Goal: Transaction & Acquisition: Purchase product/service

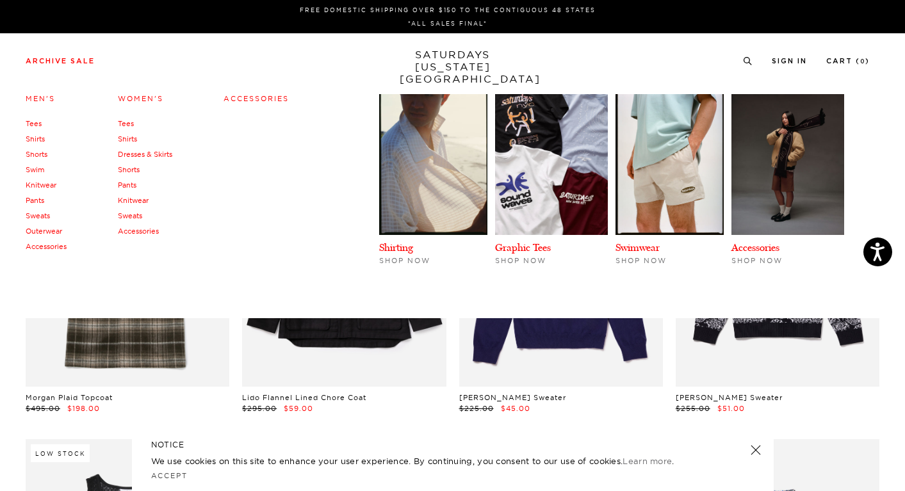
click at [58, 245] on link "Accessories" at bounding box center [46, 246] width 41 height 9
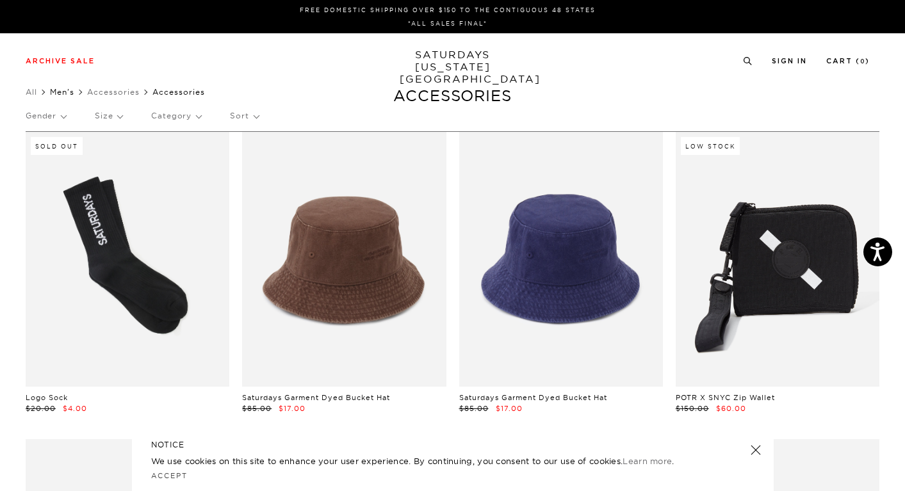
click at [64, 90] on link "Men's" at bounding box center [62, 92] width 24 height 10
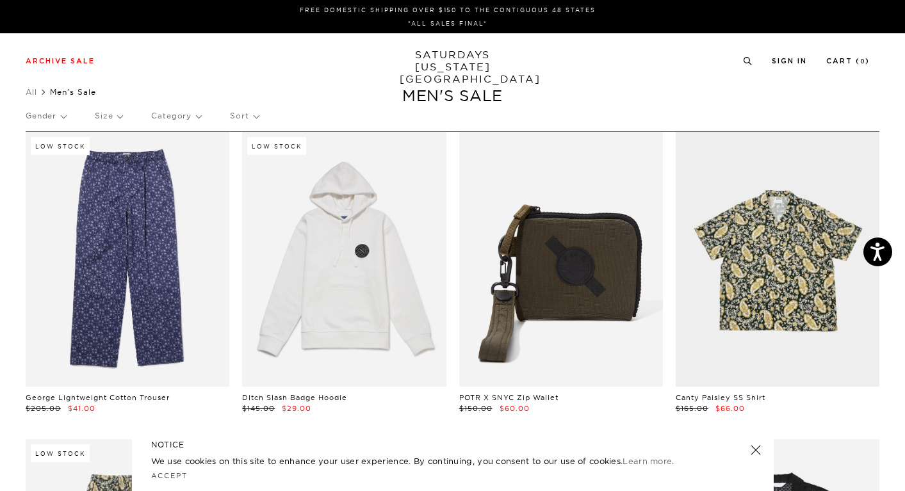
click at [167, 111] on p "Category" at bounding box center [176, 115] width 50 height 29
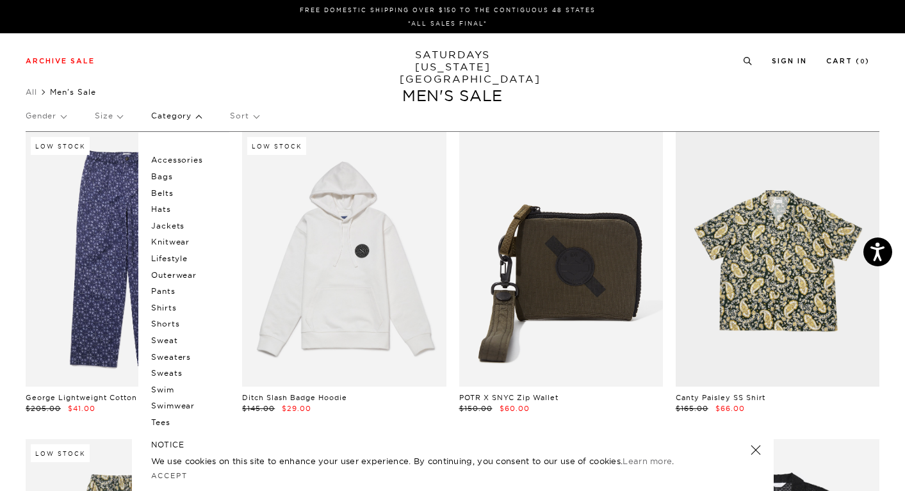
click at [176, 300] on p "Shirts" at bounding box center [189, 308] width 77 height 17
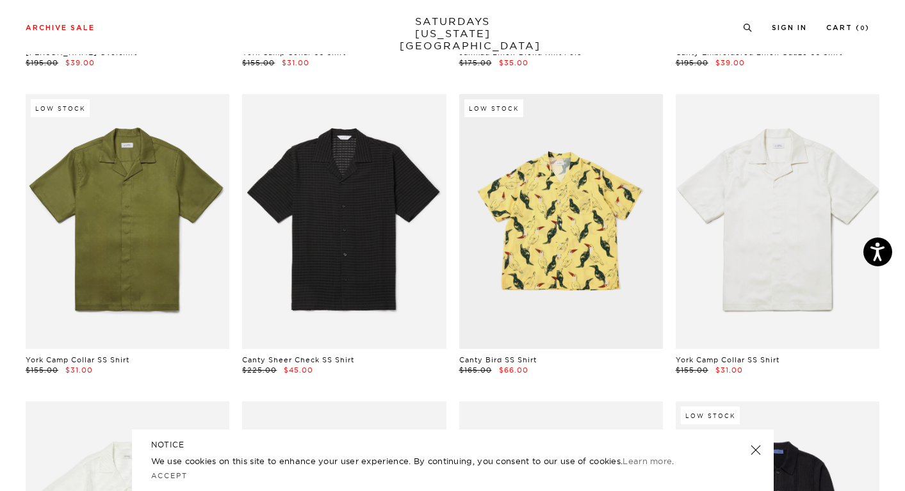
scroll to position [468, 0]
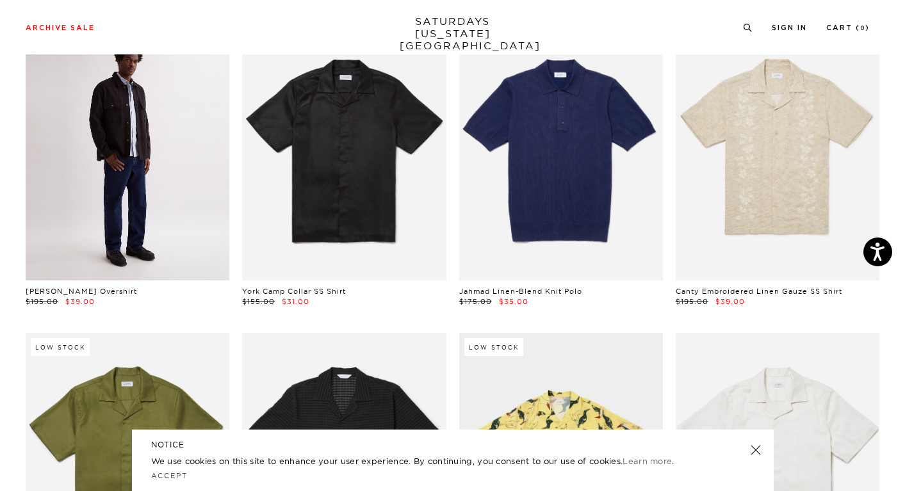
click at [164, 215] on link at bounding box center [128, 153] width 204 height 255
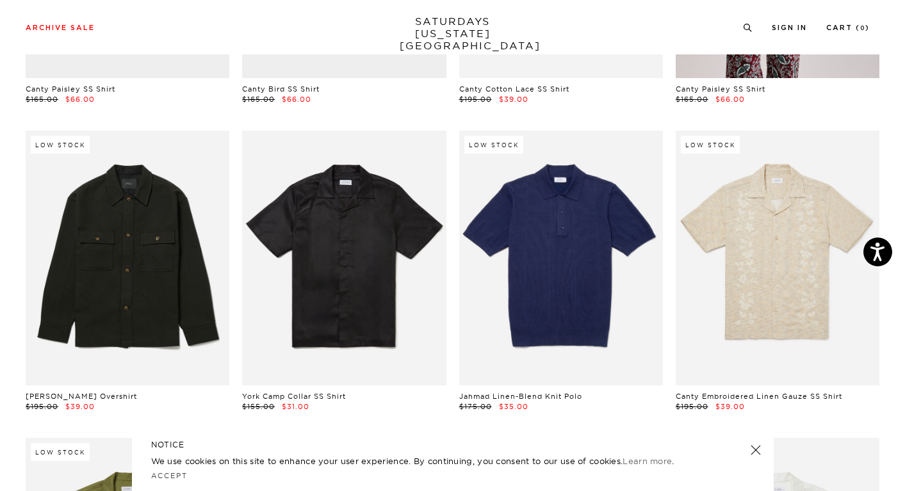
scroll to position [0, 0]
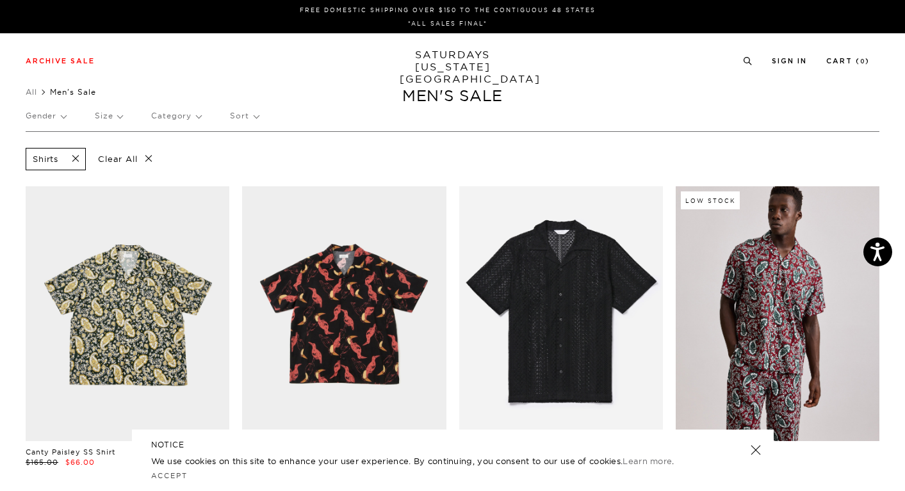
click at [242, 118] on p "Sort" at bounding box center [244, 115] width 28 height 29
click at [185, 120] on p "Category" at bounding box center [176, 115] width 50 height 29
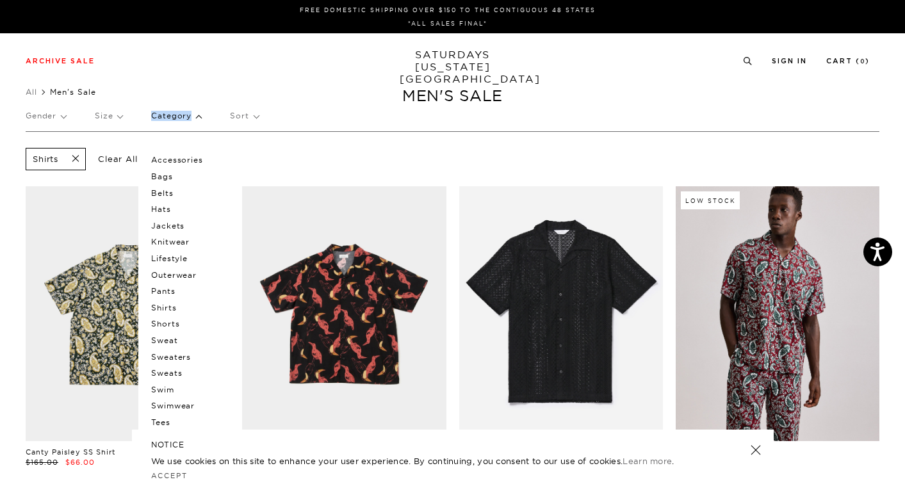
click at [185, 120] on p "Category" at bounding box center [176, 115] width 50 height 29
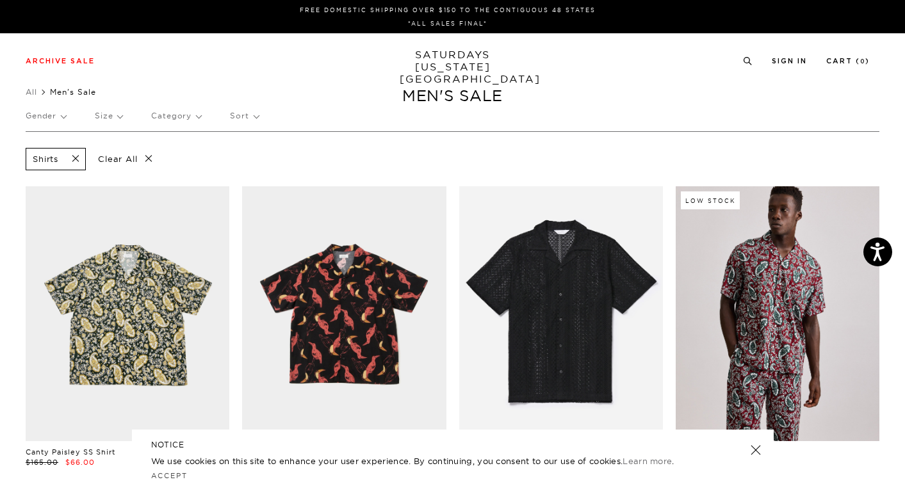
click at [108, 113] on p "Size" at bounding box center [109, 115] width 28 height 29
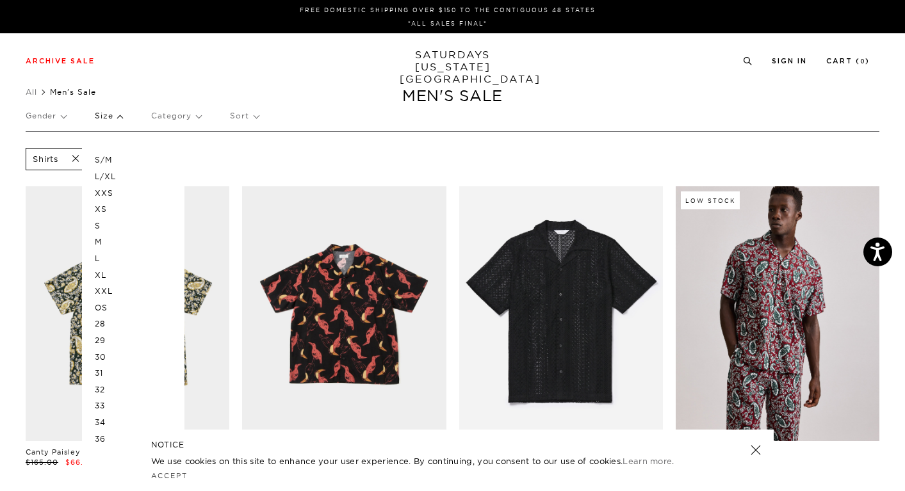
click at [96, 254] on p "L" at bounding box center [133, 258] width 77 height 17
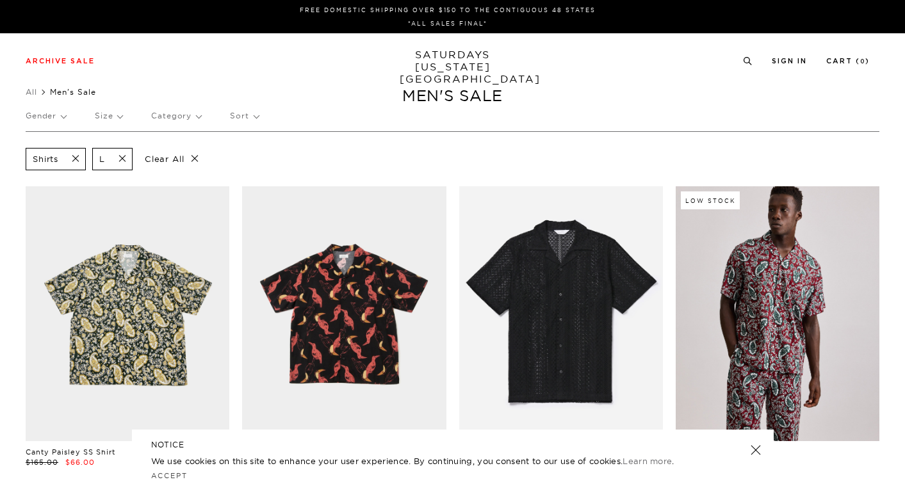
click at [113, 117] on p "Size" at bounding box center [109, 115] width 28 height 29
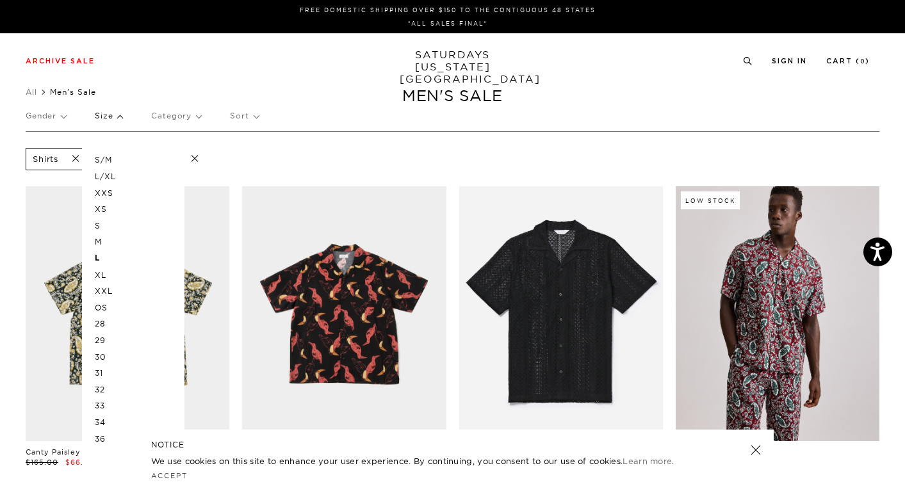
click at [106, 386] on p "32" at bounding box center [133, 390] width 77 height 17
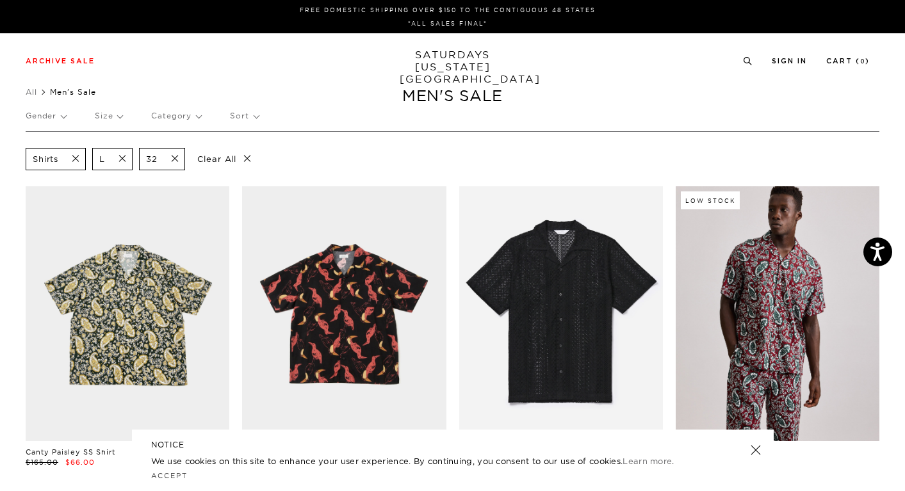
click at [79, 160] on span at bounding box center [71, 159] width 27 height 12
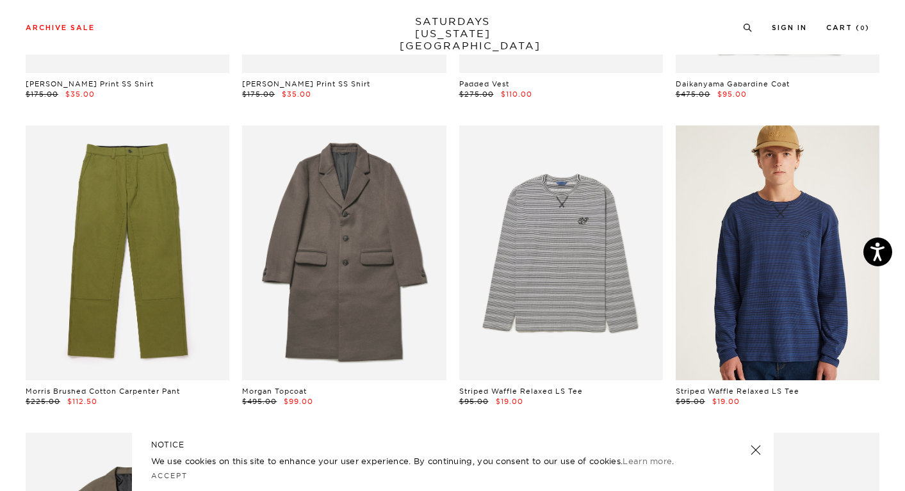
scroll to position [1922, 0]
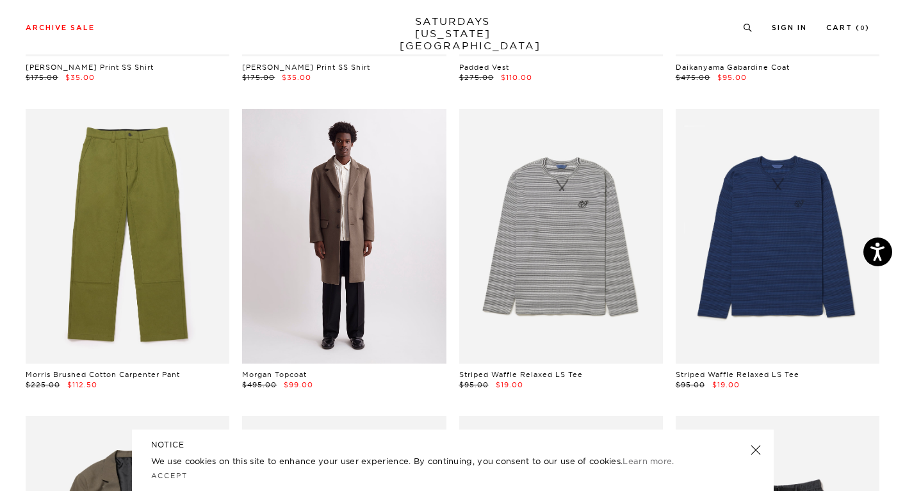
click at [393, 218] on link at bounding box center [344, 236] width 204 height 255
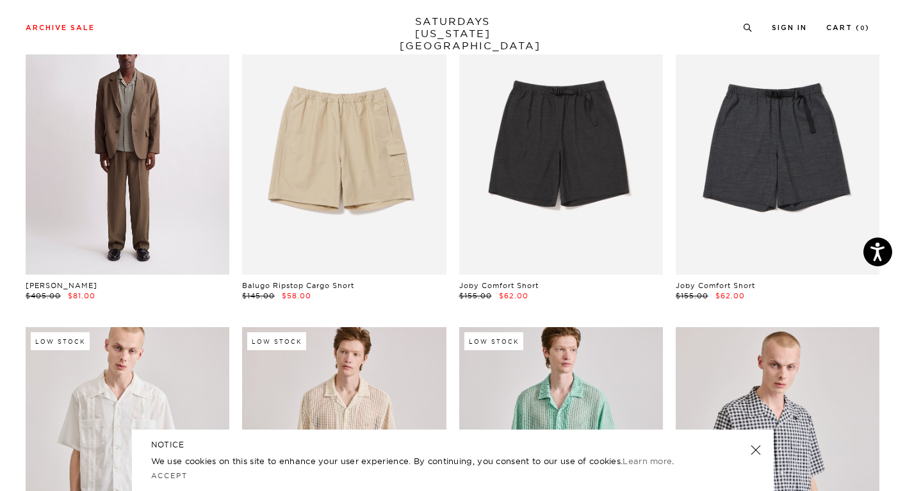
scroll to position [2294, 0]
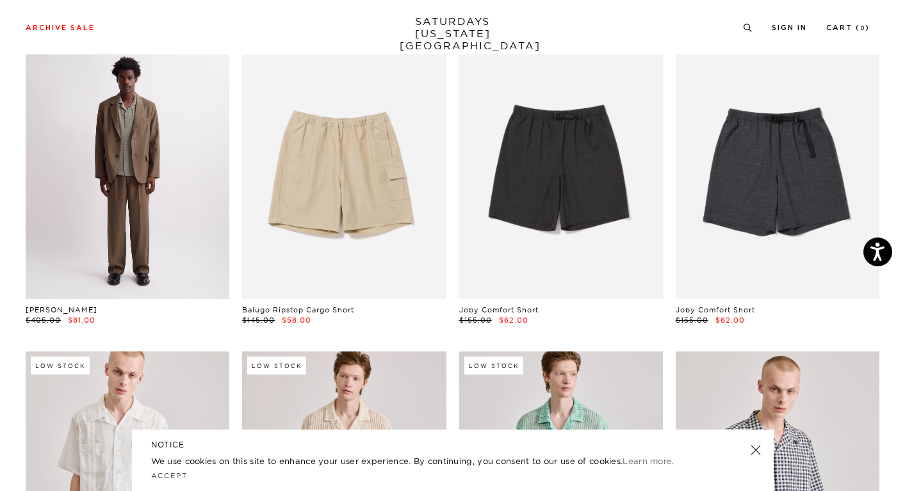
click at [145, 198] on link at bounding box center [128, 171] width 204 height 255
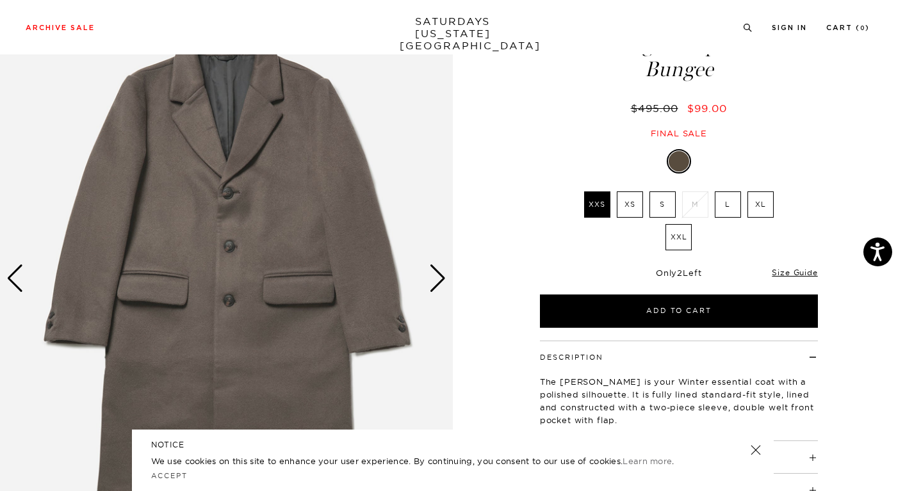
scroll to position [47, 0]
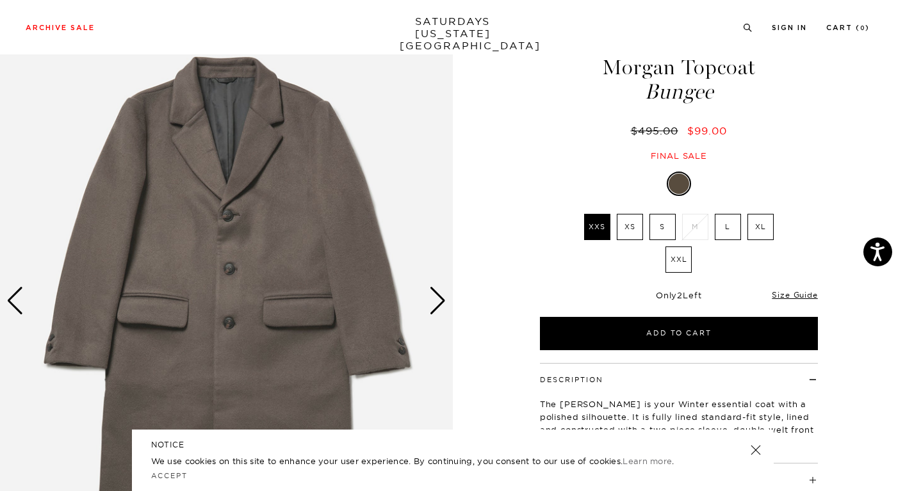
click at [726, 222] on label "L" at bounding box center [728, 227] width 26 height 26
click at [0, 0] on input "L" at bounding box center [0, 0] width 0 height 0
click at [438, 300] on div "Next slide" at bounding box center [437, 301] width 17 height 28
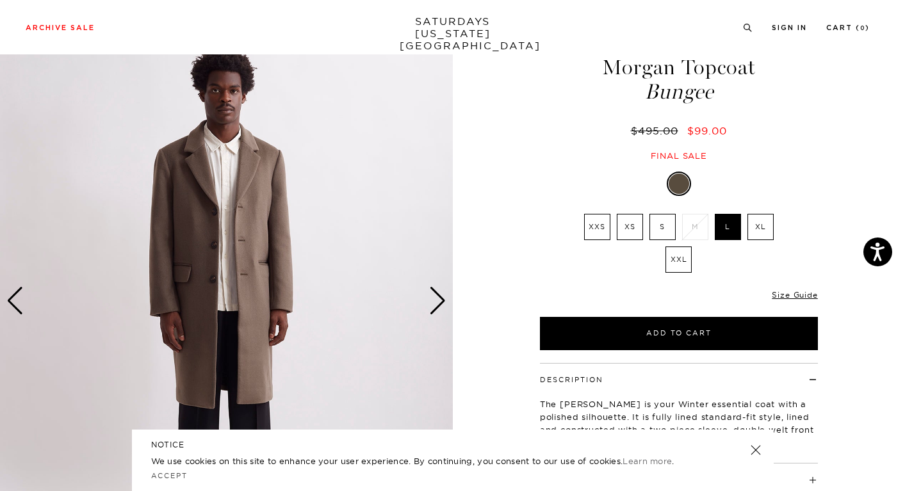
click at [438, 300] on div "Next slide" at bounding box center [437, 301] width 17 height 28
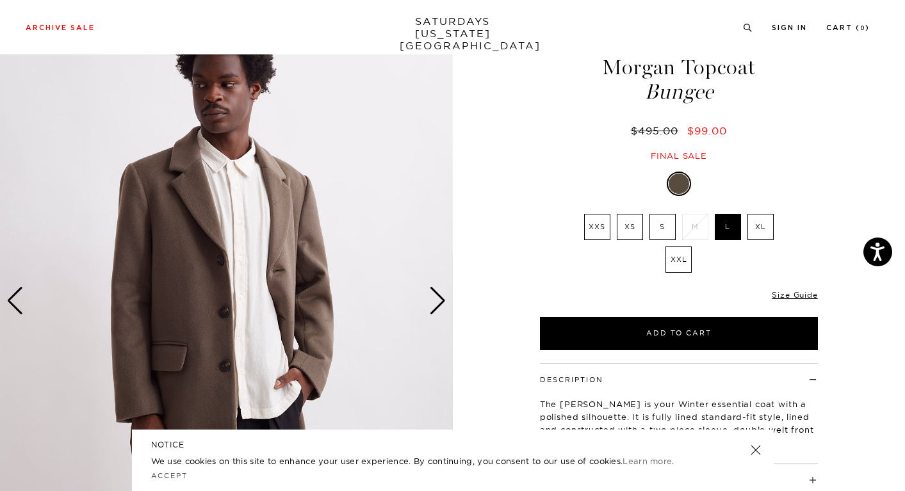
click at [438, 300] on div "Next slide" at bounding box center [437, 301] width 17 height 28
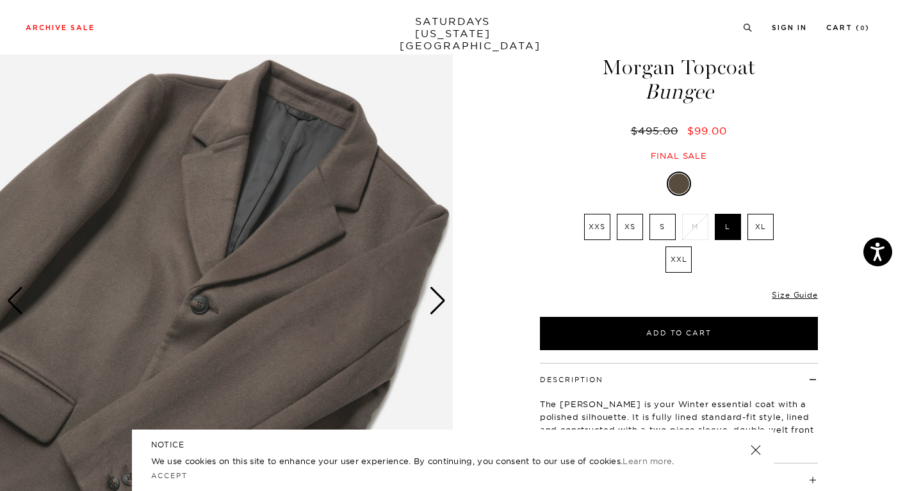
click at [438, 300] on div "Next slide" at bounding box center [437, 301] width 17 height 28
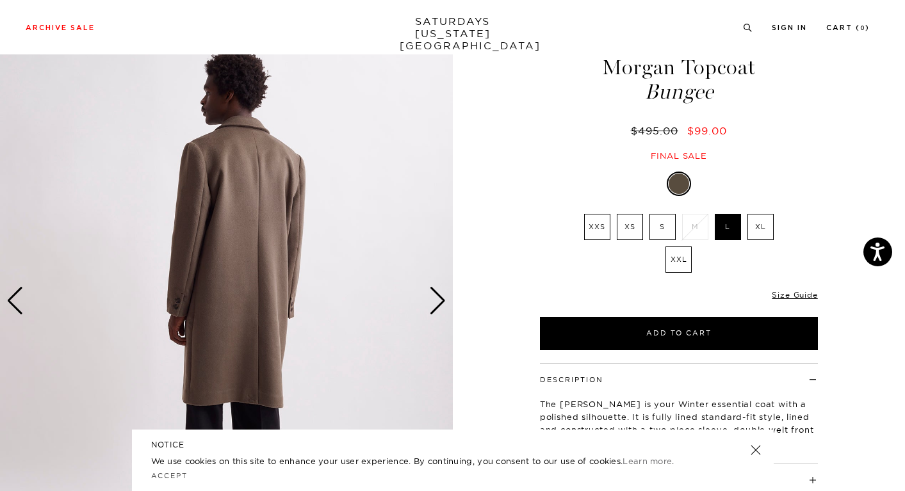
click at [438, 300] on div "Next slide" at bounding box center [437, 301] width 17 height 28
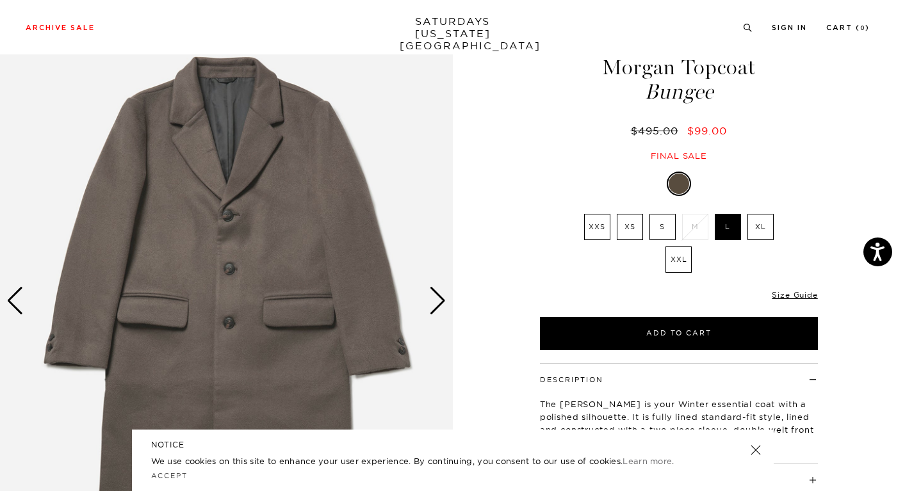
click at [438, 300] on div "Next slide" at bounding box center [437, 301] width 17 height 28
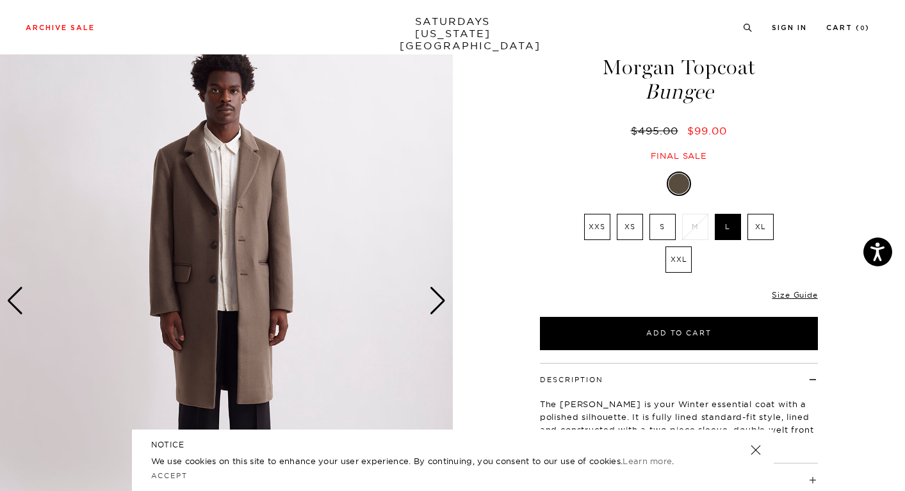
click at [438, 300] on div "Next slide" at bounding box center [437, 301] width 17 height 28
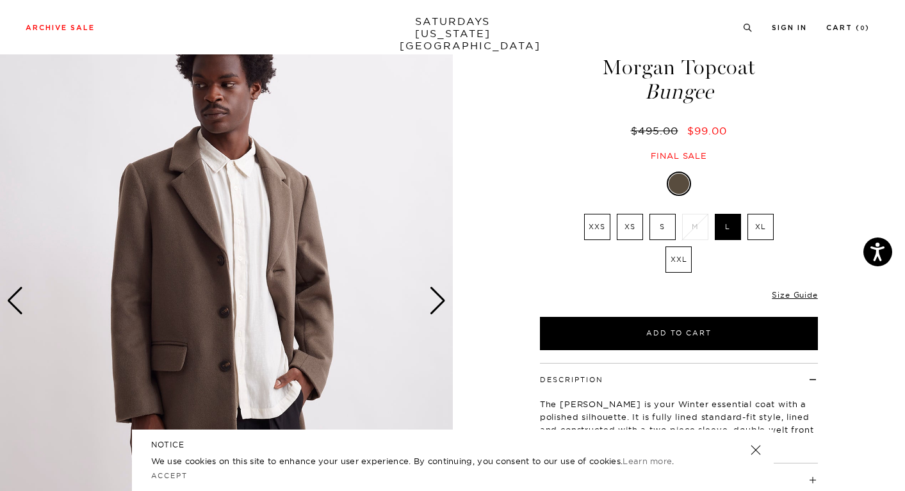
click at [438, 300] on div "Next slide" at bounding box center [437, 301] width 17 height 28
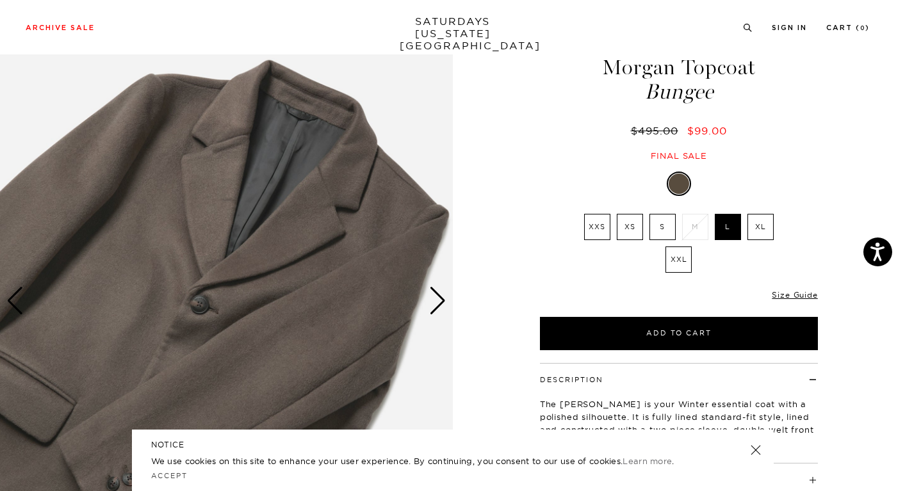
click at [438, 300] on div "Next slide" at bounding box center [437, 301] width 17 height 28
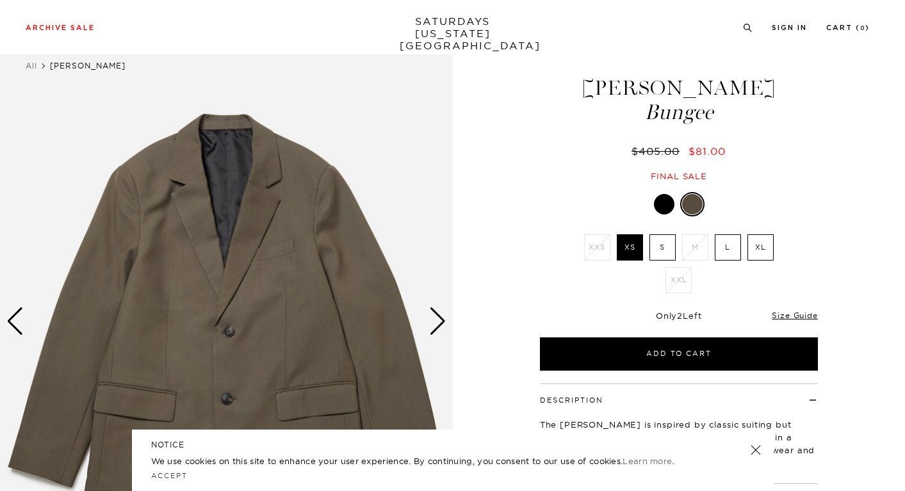
scroll to position [108, 0]
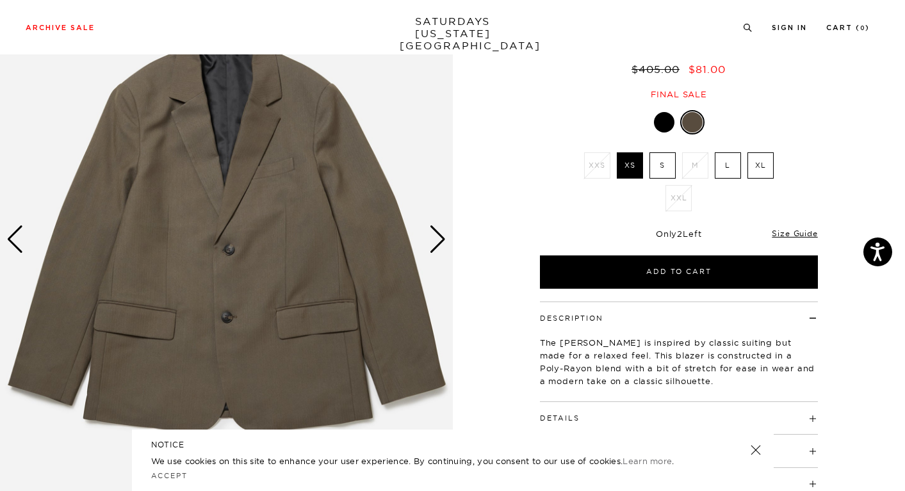
click at [445, 242] on div "Next slide" at bounding box center [437, 240] width 17 height 28
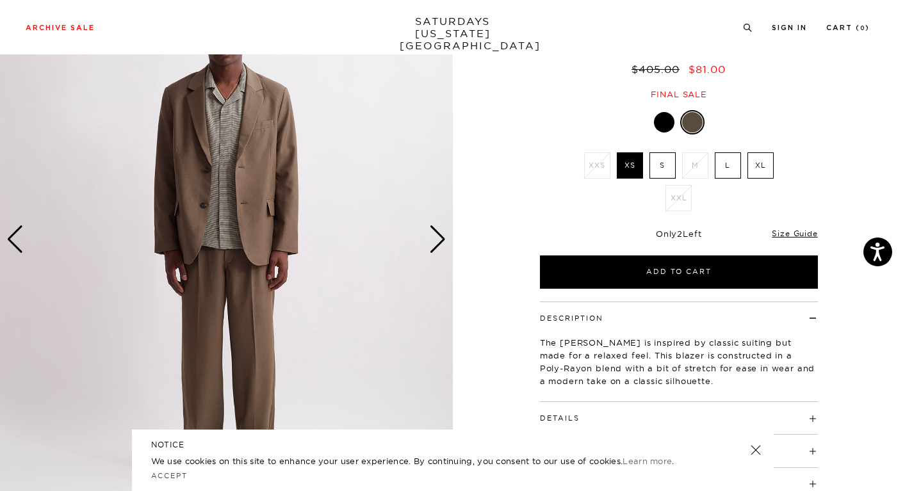
click at [445, 242] on div "Next slide" at bounding box center [437, 240] width 17 height 28
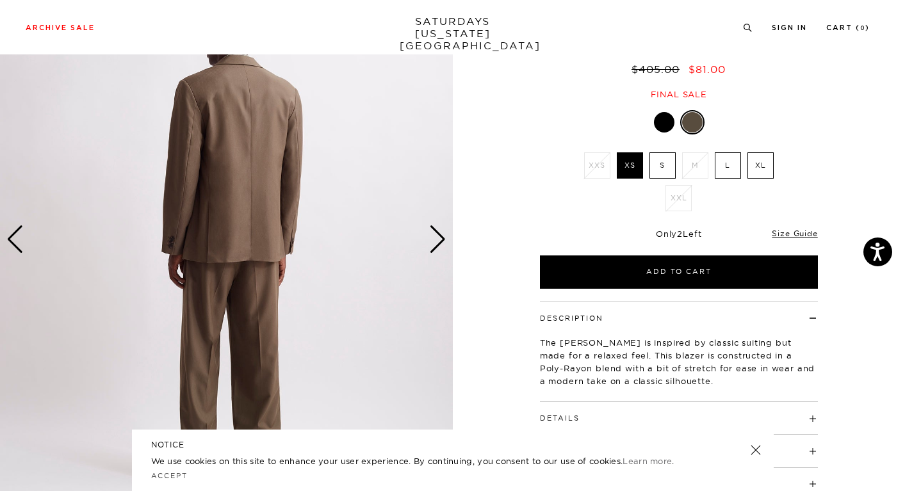
click at [445, 242] on div "Next slide" at bounding box center [437, 240] width 17 height 28
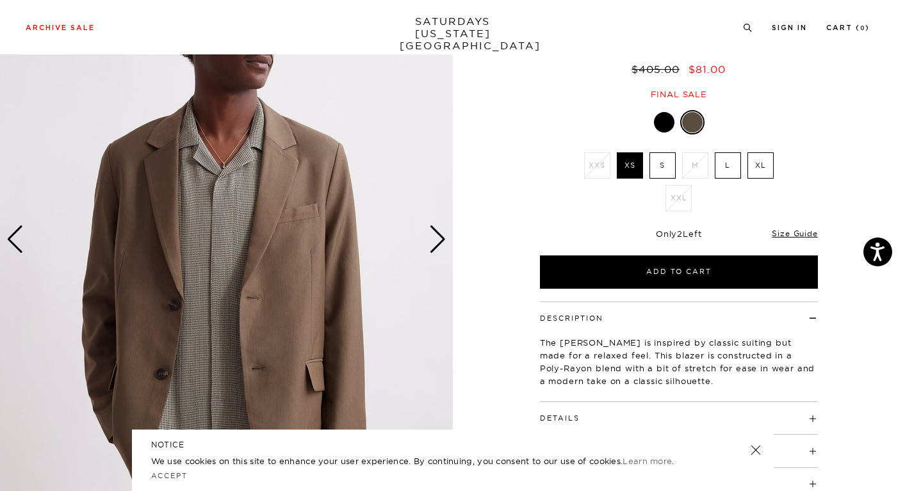
click at [445, 242] on div "Next slide" at bounding box center [437, 240] width 17 height 28
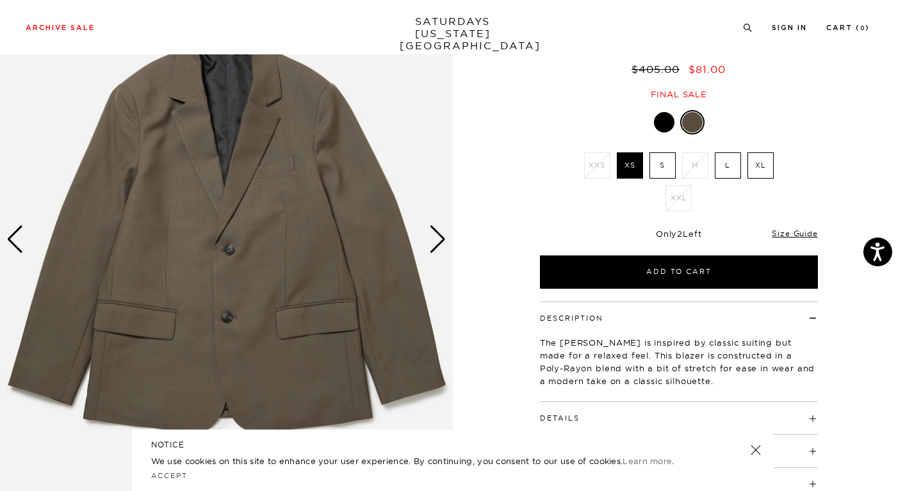
click at [445, 241] on div "Next slide" at bounding box center [437, 240] width 17 height 28
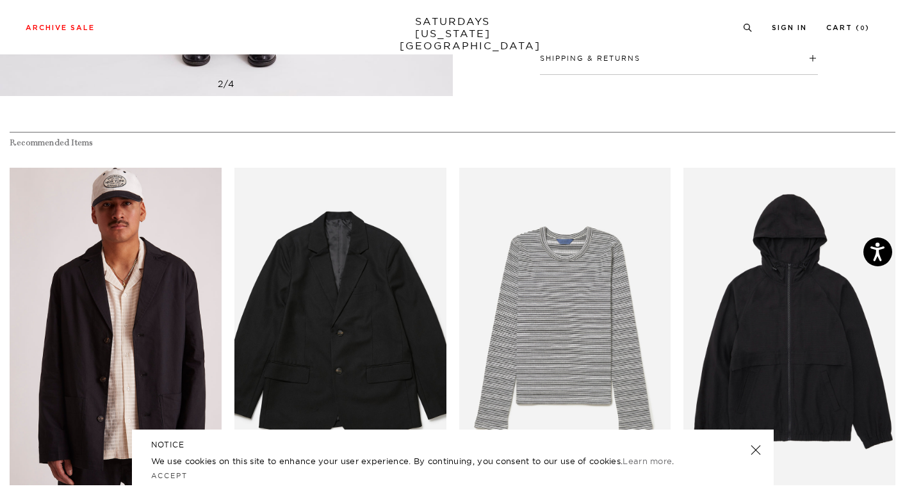
scroll to position [643, 0]
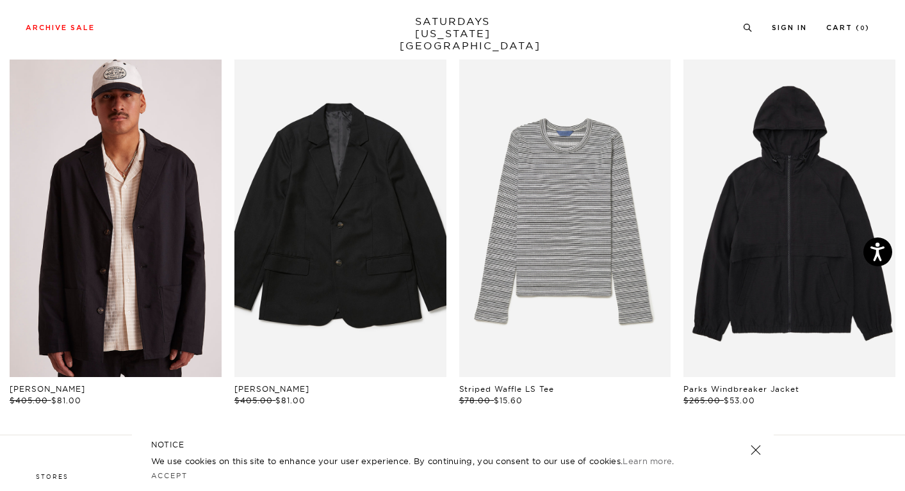
click at [136, 188] on link "files/U22417JA01-BLACK_04.jpg" at bounding box center [116, 219] width 212 height 318
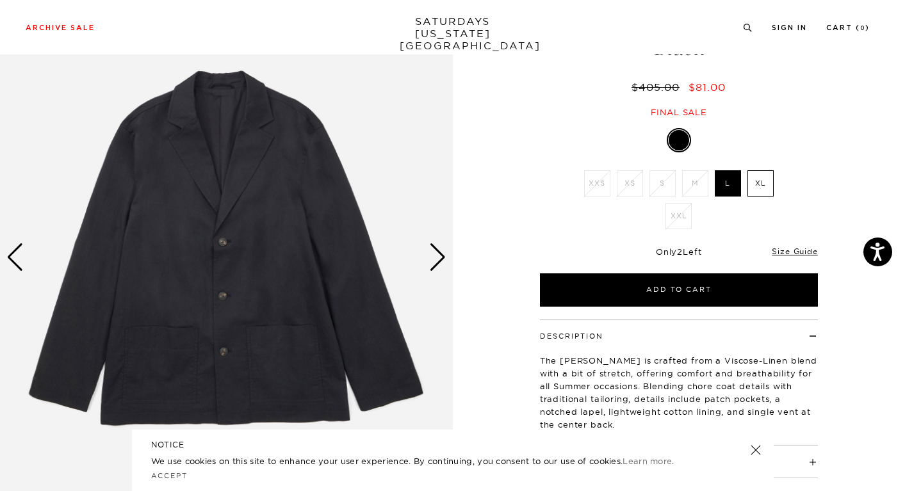
scroll to position [88, 0]
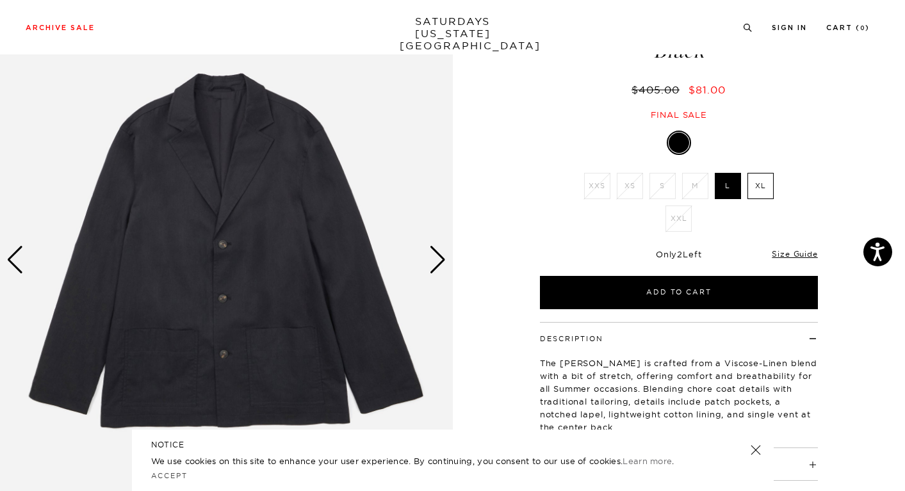
click at [428, 257] on img at bounding box center [226, 260] width 453 height 566
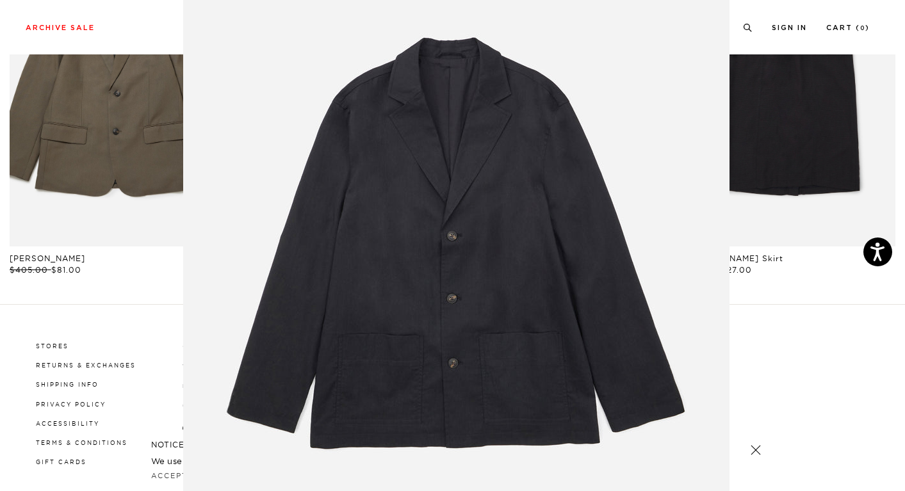
scroll to position [80, 0]
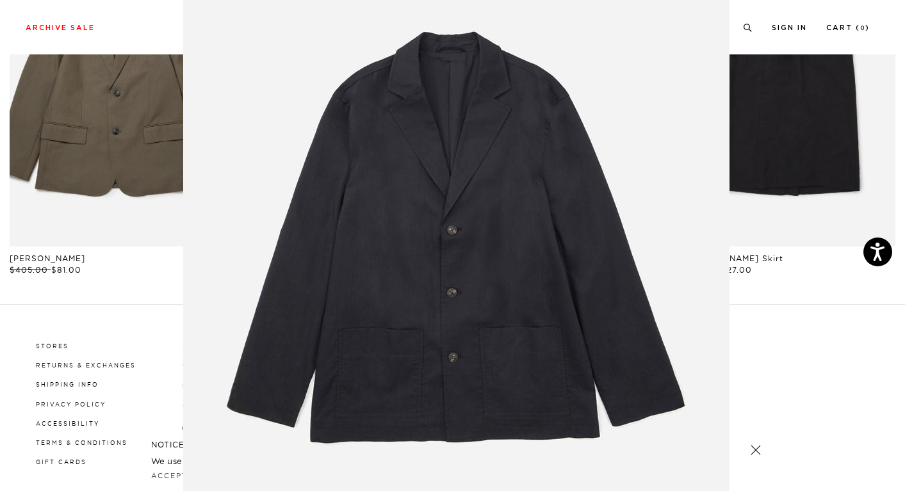
click at [851, 297] on figure at bounding box center [452, 245] width 905 height 491
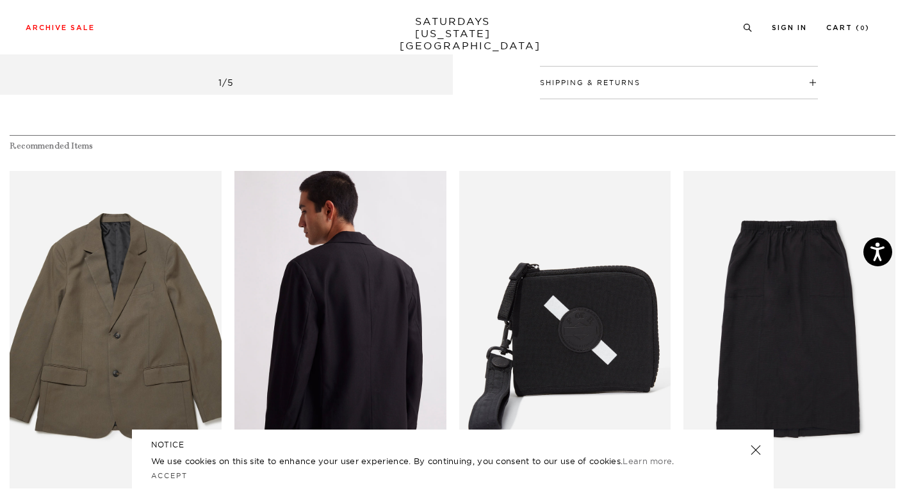
scroll to position [637, 0]
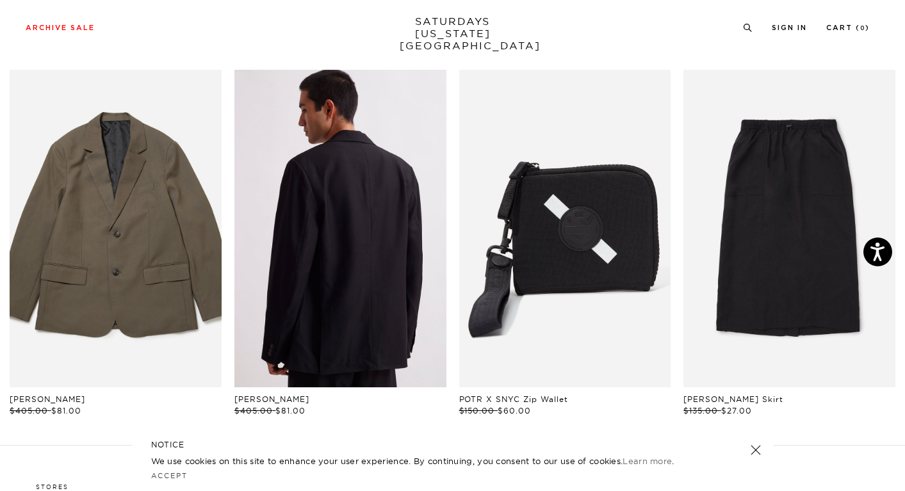
click at [387, 193] on link "files/M42317SU01-ON-BLACK_06.jpg" at bounding box center [340, 229] width 212 height 318
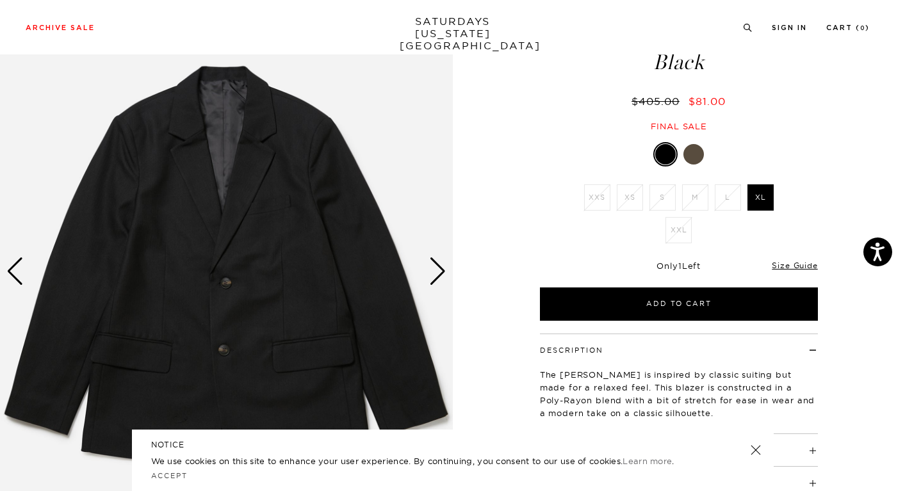
scroll to position [79, 0]
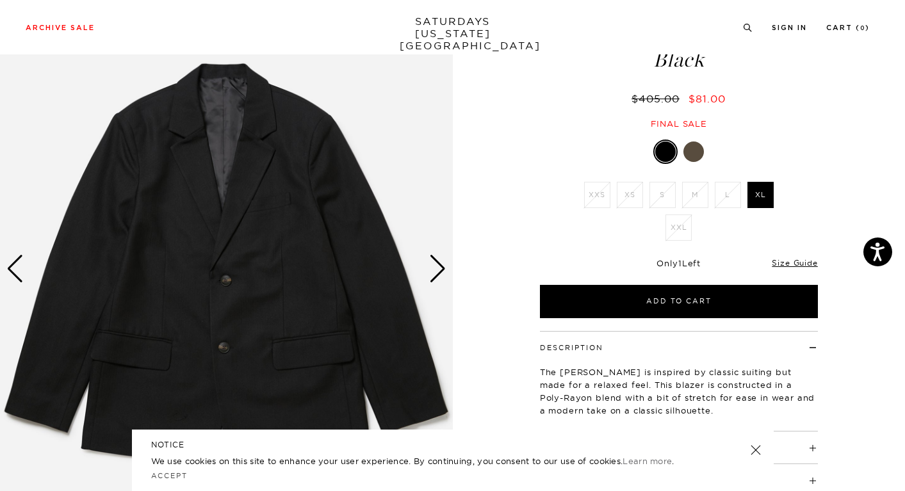
click at [431, 265] on div "Next slide" at bounding box center [437, 269] width 17 height 28
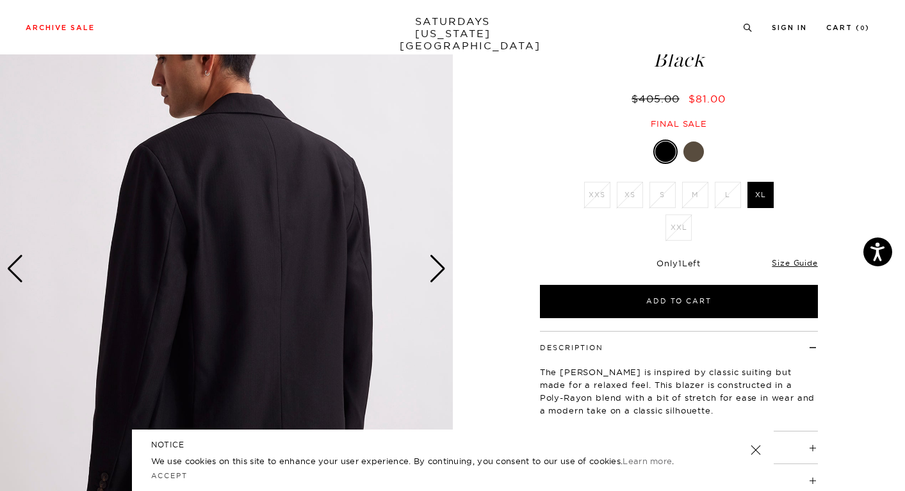
click at [431, 265] on div "Next slide" at bounding box center [437, 269] width 17 height 28
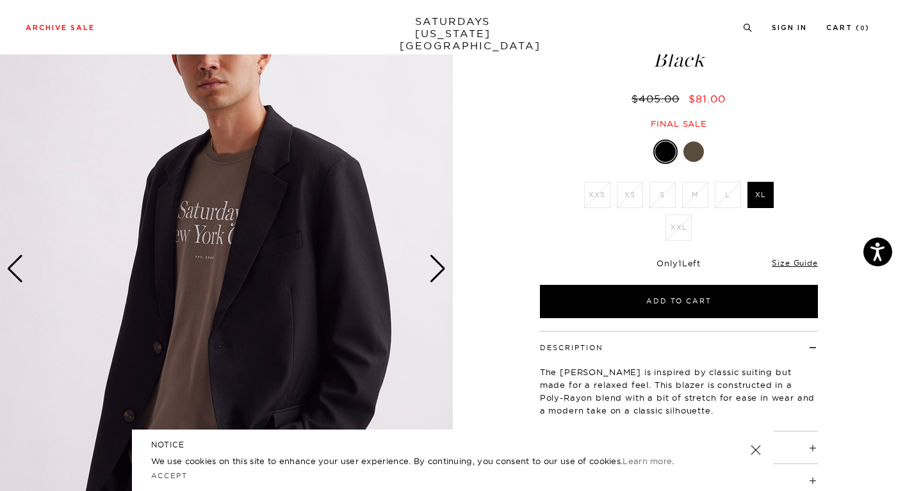
click at [431, 265] on div "Next slide" at bounding box center [437, 269] width 17 height 28
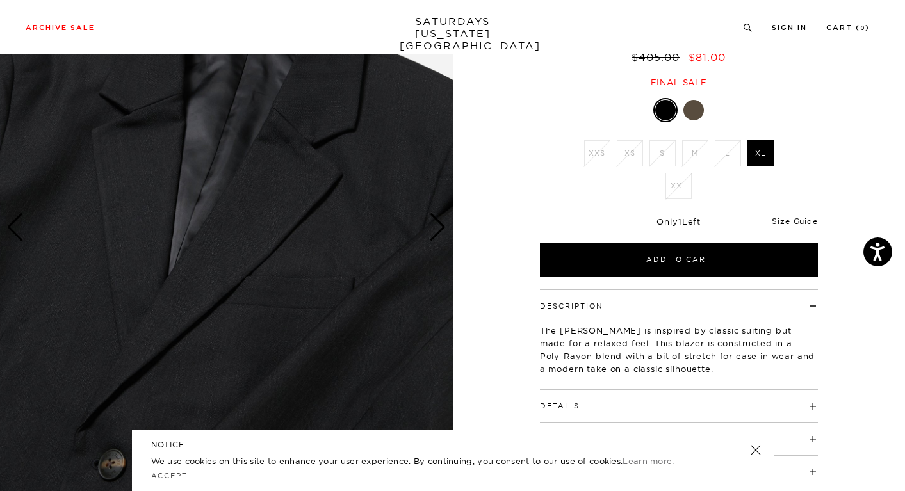
scroll to position [0, 0]
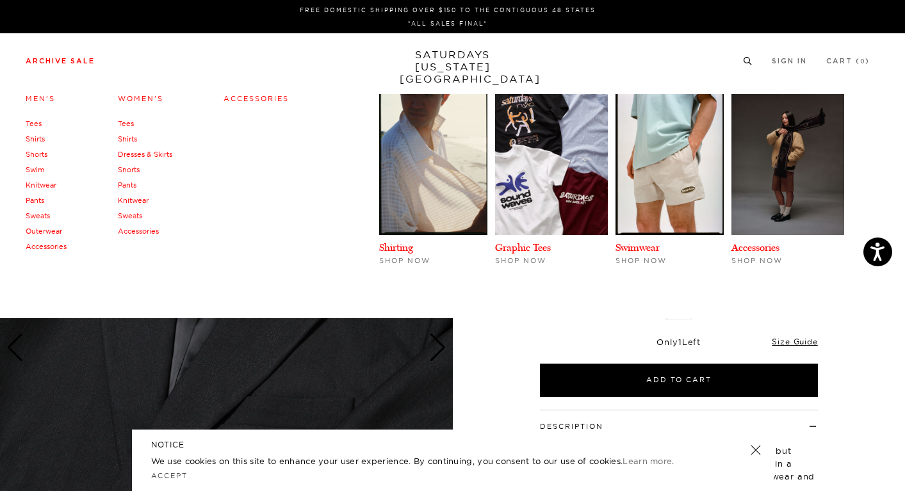
click at [75, 65] on link "Archive Sale" at bounding box center [60, 61] width 69 height 7
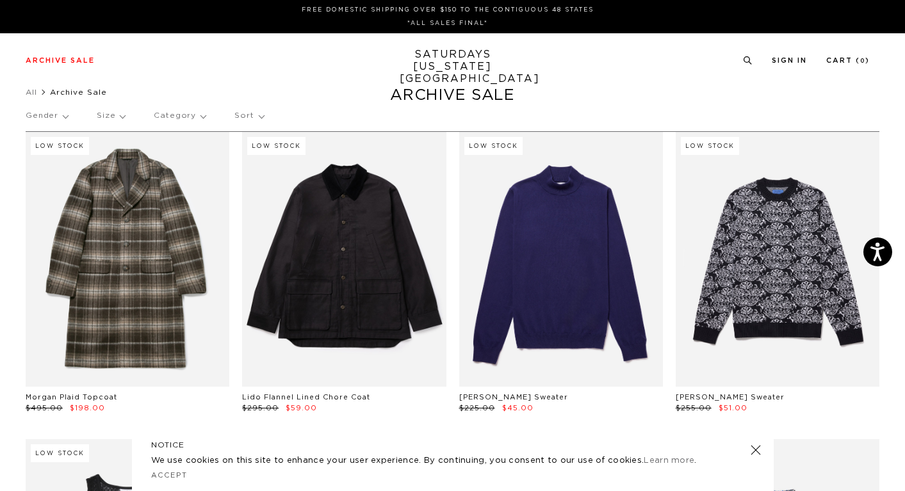
click at [431, 61] on link "SATURDAYS NEW YORK CITY" at bounding box center [453, 67] width 106 height 37
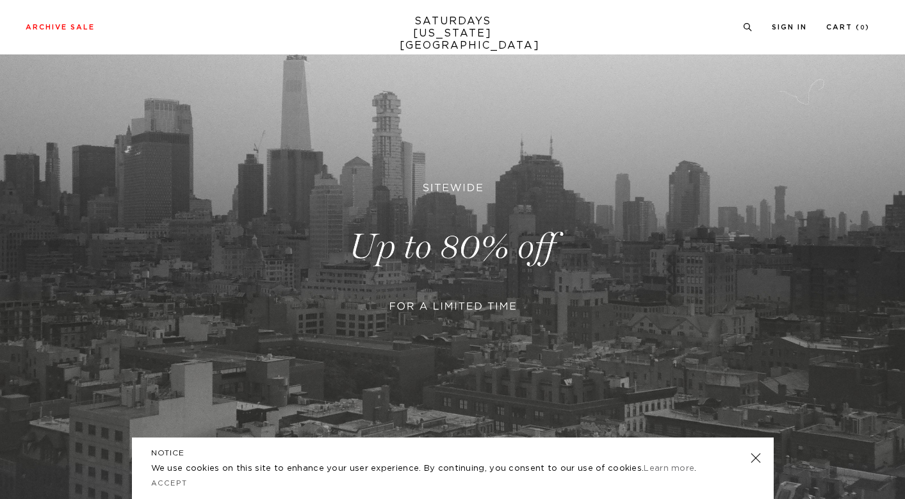
scroll to position [340, 0]
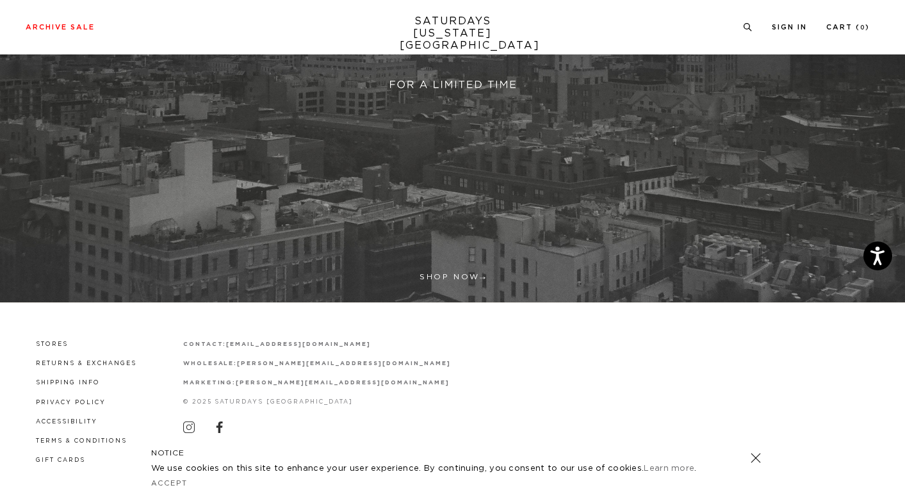
click at [757, 459] on link at bounding box center [755, 458] width 18 height 18
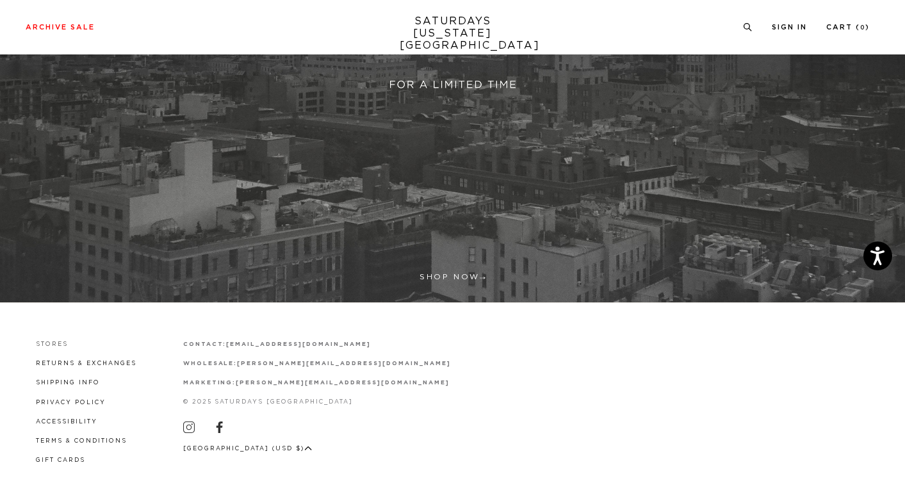
click at [54, 347] on link "Stores" at bounding box center [52, 344] width 32 height 6
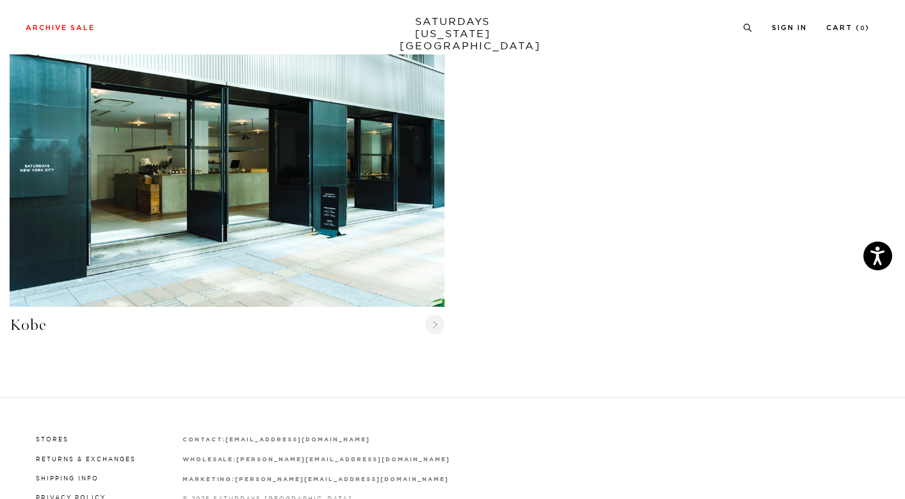
scroll to position [1678, 0]
